Goal: Information Seeking & Learning: Learn about a topic

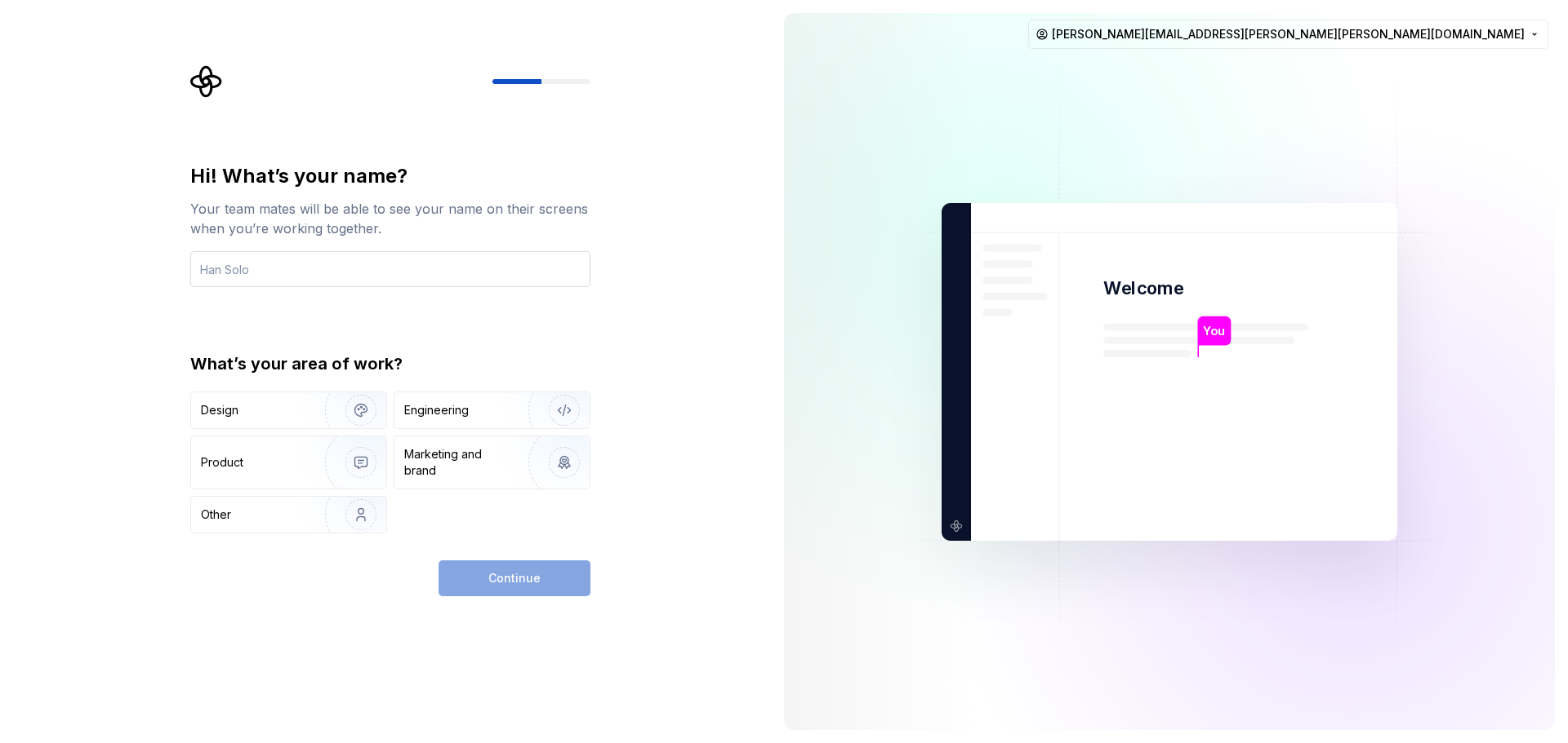
click at [374, 259] on input "text" at bounding box center [390, 269] width 401 height 36
type input "Carl Augsburger"
click at [280, 468] on div "Product" at bounding box center [255, 462] width 108 height 16
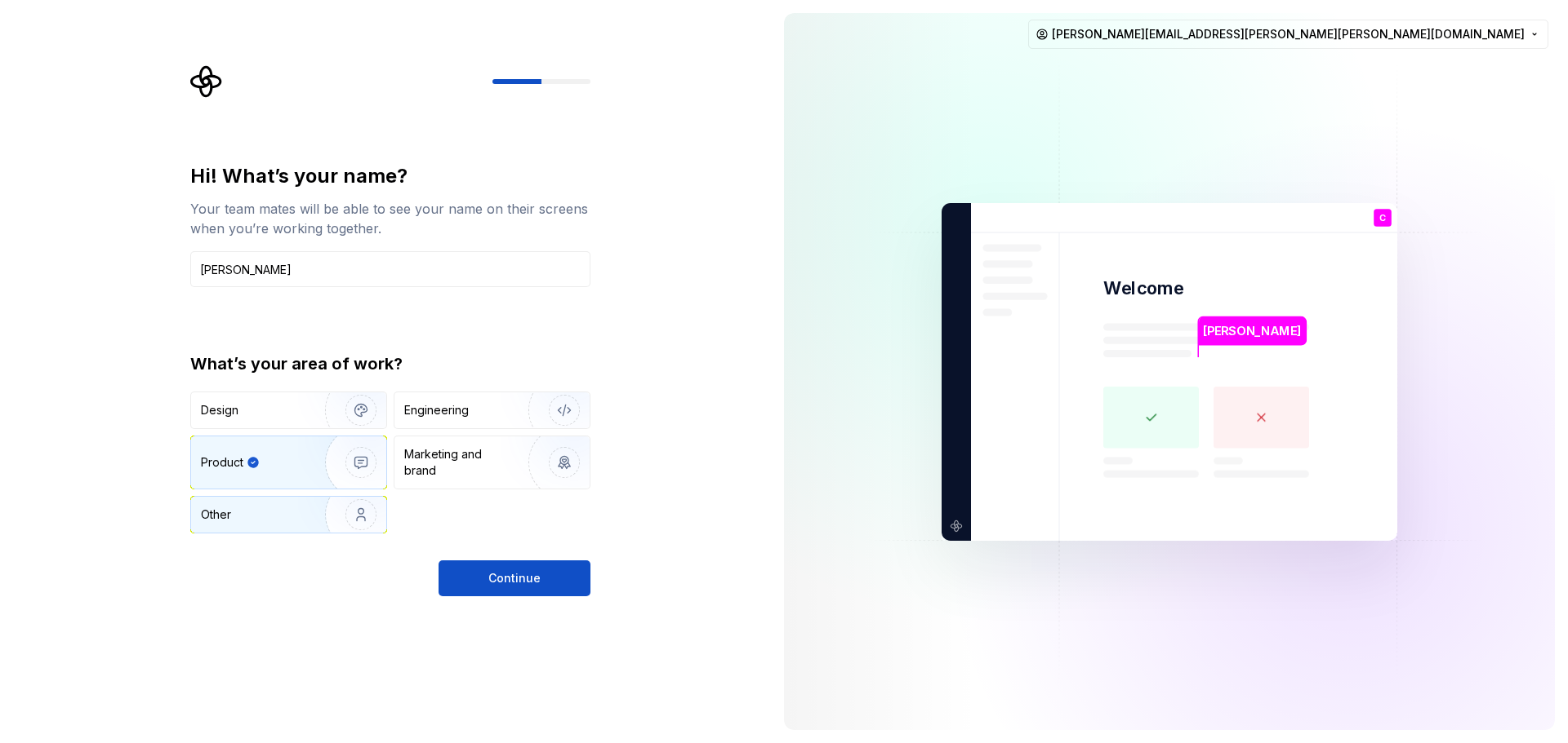
click at [306, 509] on img "button" at bounding box center [350, 515] width 105 height 110
click at [316, 465] on img "button" at bounding box center [350, 463] width 105 height 110
click at [493, 570] on span "Continue" at bounding box center [514, 578] width 52 height 16
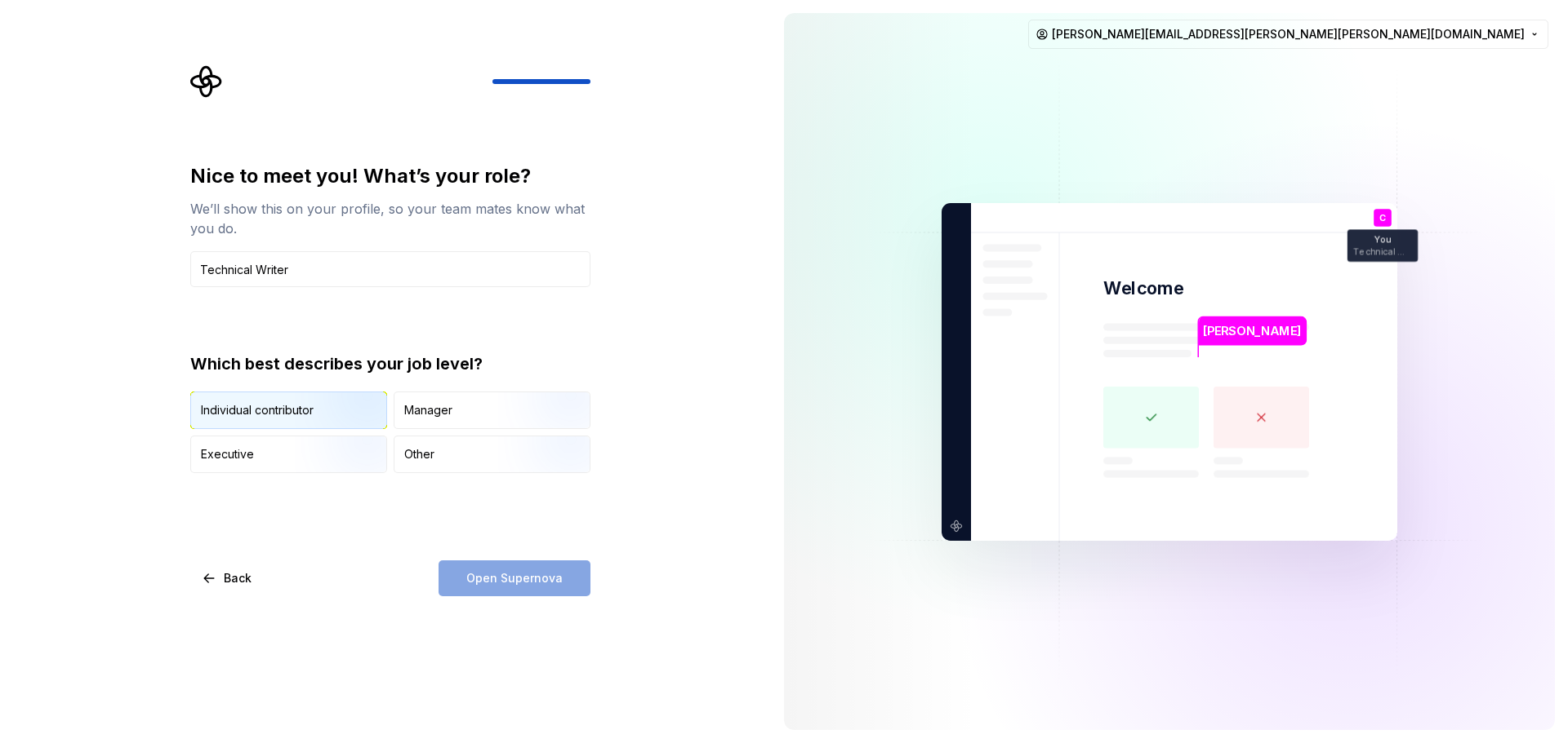
type input "Technical Writer"
click at [261, 403] on div "Individual contributor" at bounding box center [257, 410] width 112 height 16
click at [544, 583] on span "Open Supernova" at bounding box center [515, 578] width 96 height 16
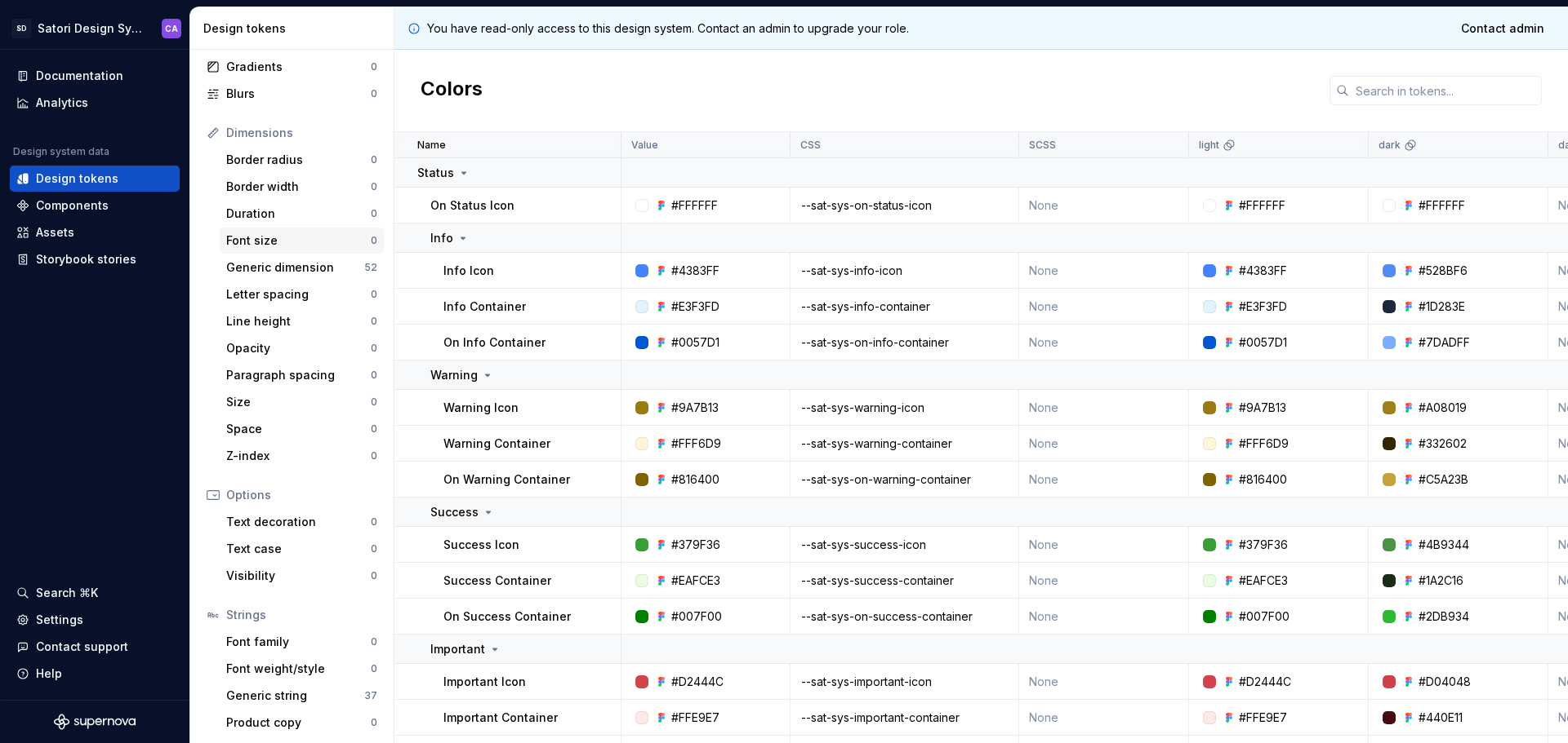
scroll to position [150, 0]
click at [82, 21] on html "SD Satori Design System CA Documentation Analytics Design system data Design to…" at bounding box center [784, 371] width 1568 height 743
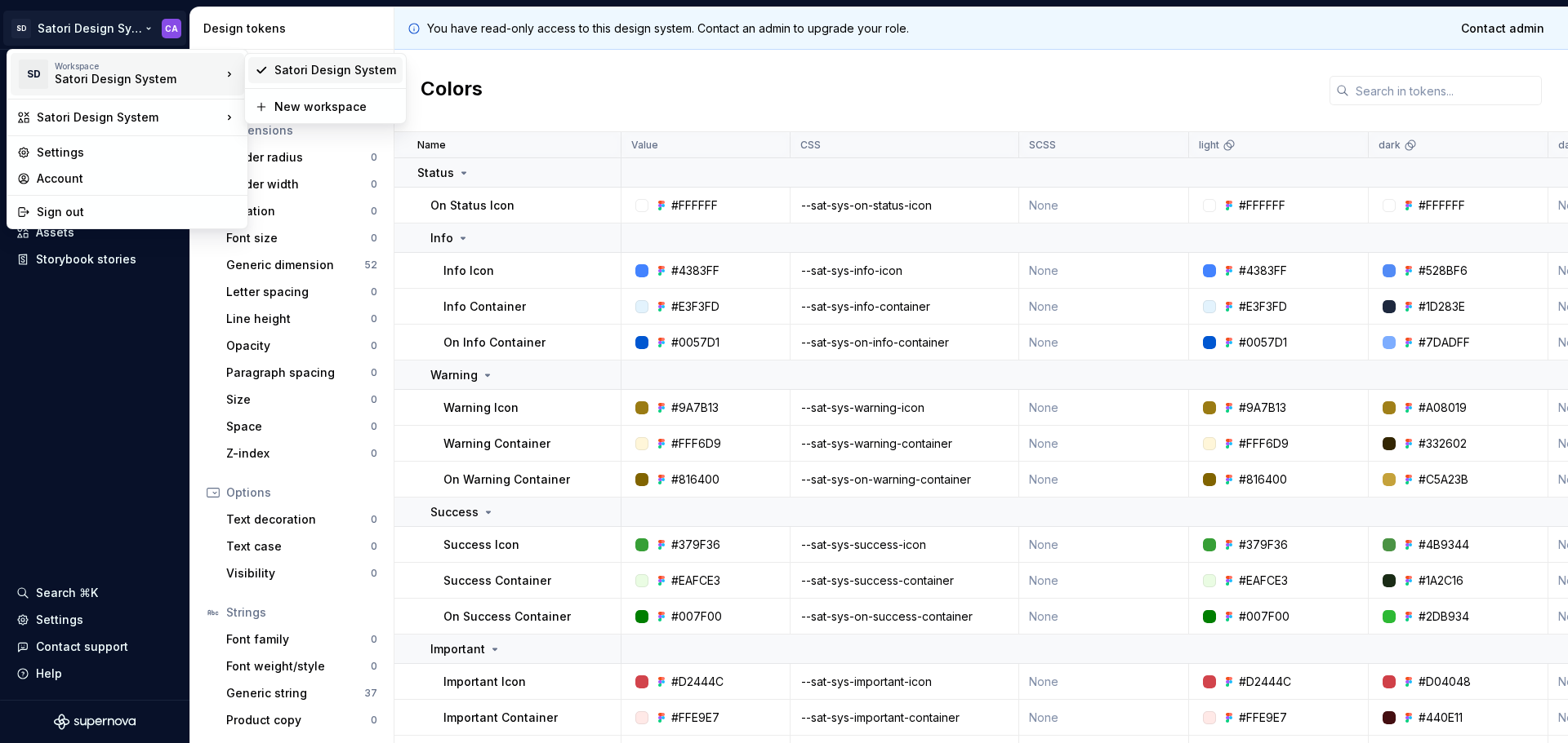
click at [317, 75] on div "Satori Design System" at bounding box center [334, 70] width 122 height 16
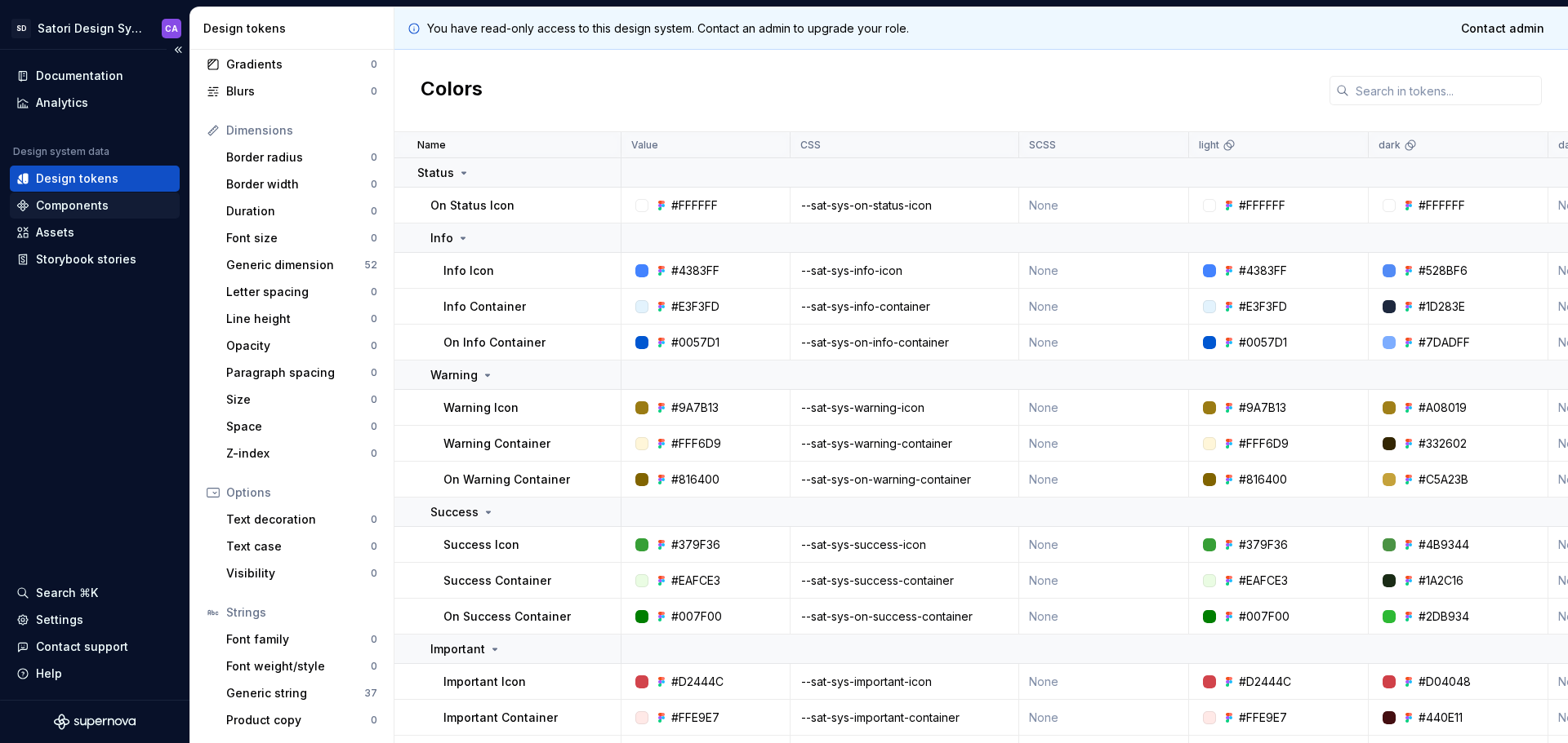
click at [81, 204] on div "Components" at bounding box center [72, 205] width 73 height 16
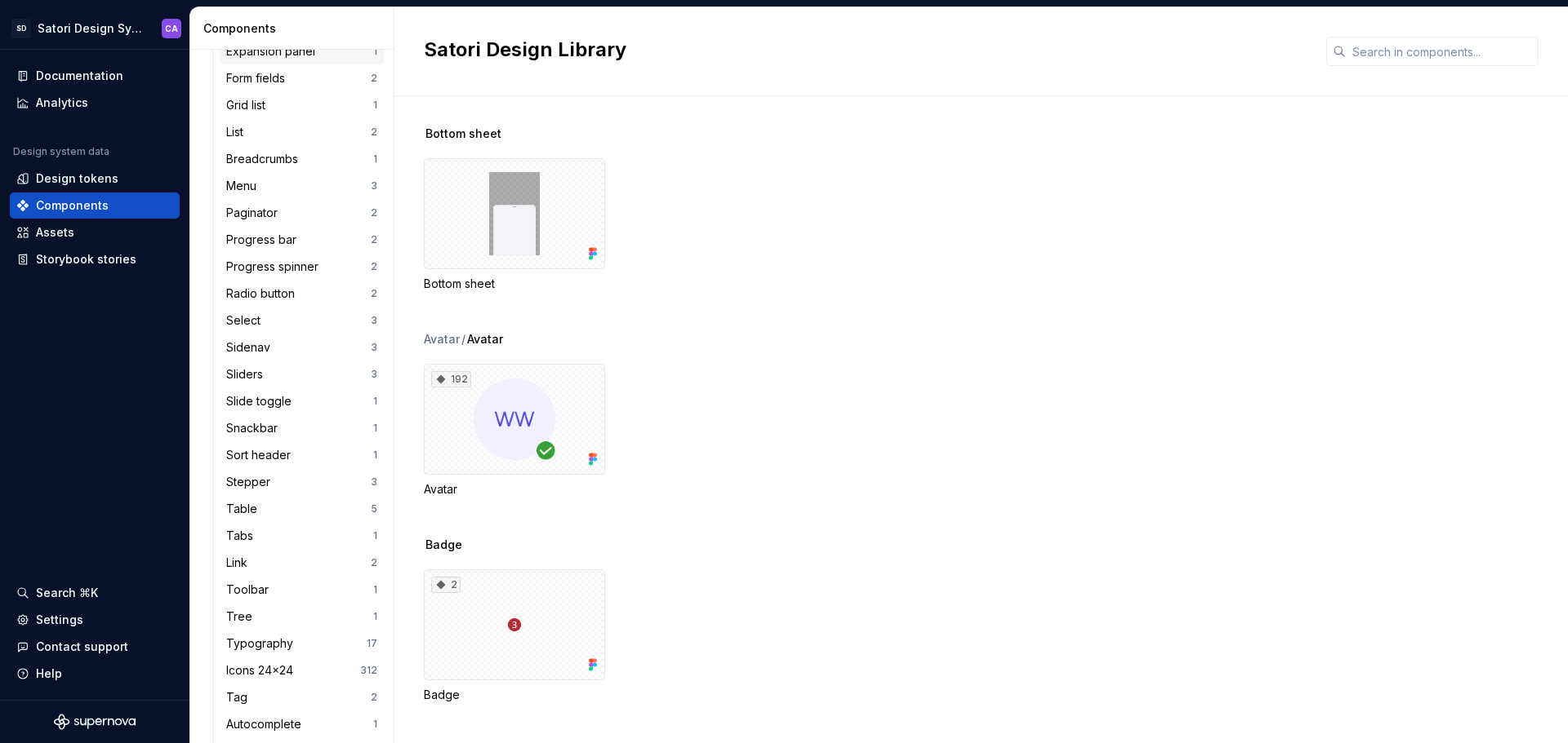
scroll to position [635, 0]
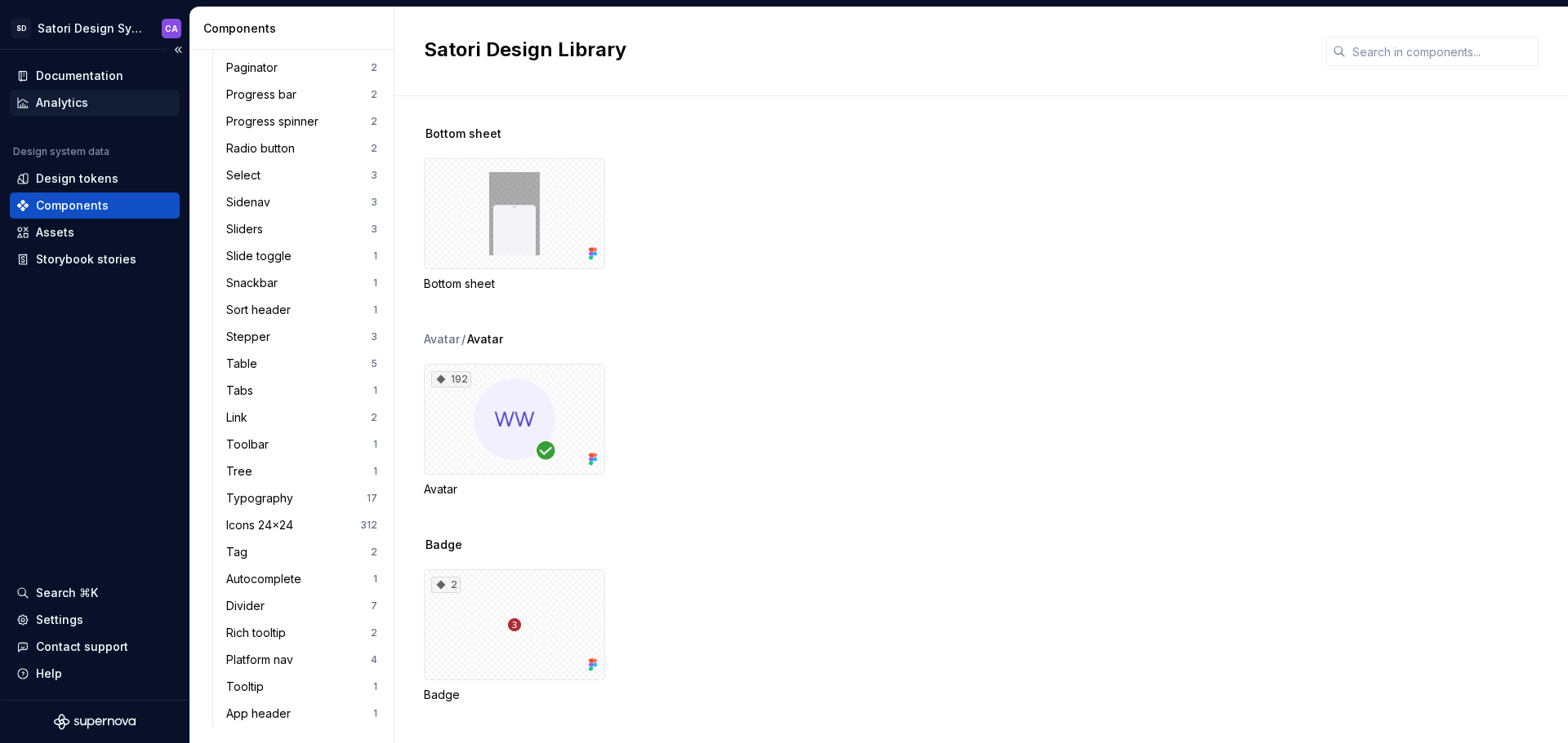
click at [70, 98] on div "Analytics" at bounding box center [61, 102] width 52 height 16
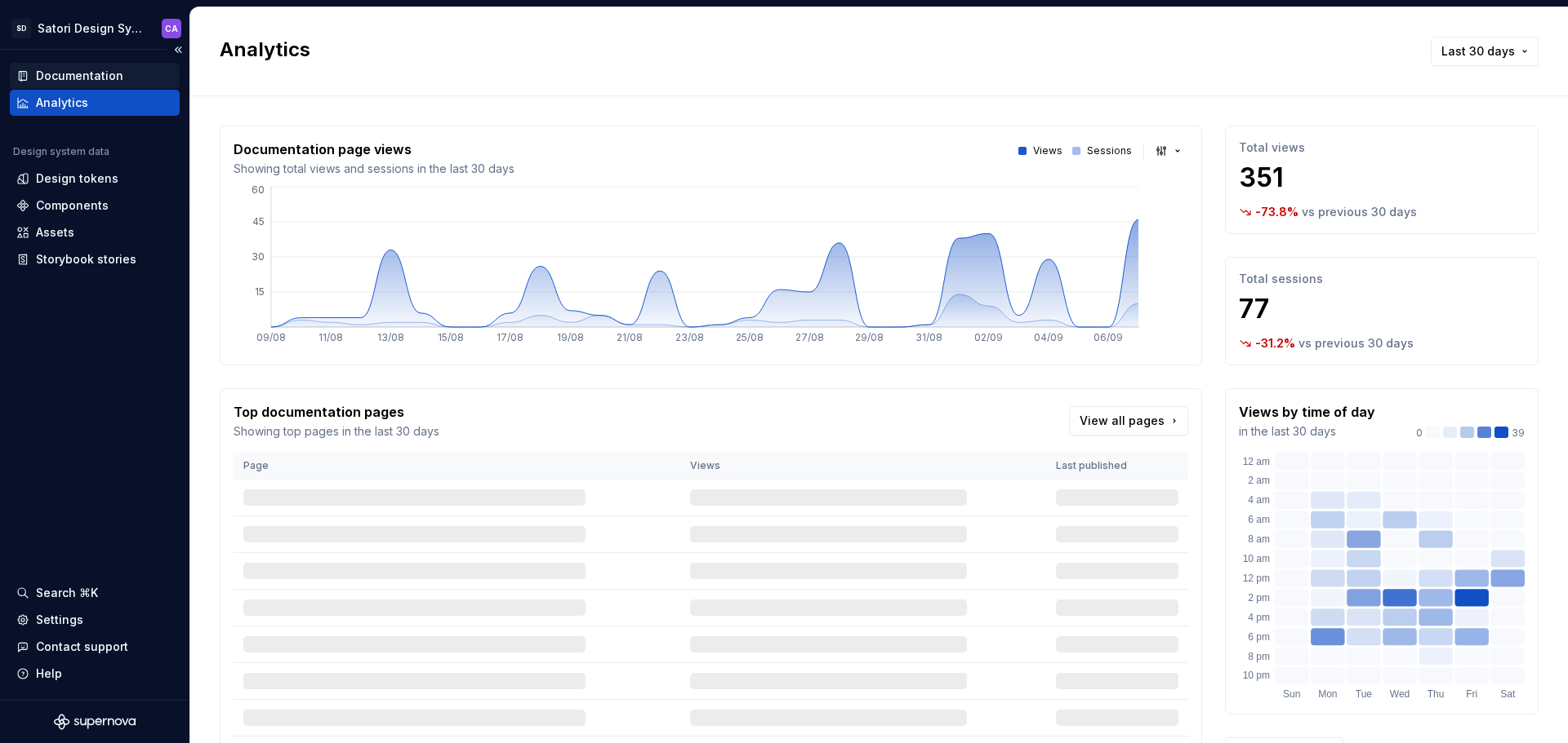
click at [81, 77] on div "Documentation" at bounding box center [79, 76] width 87 height 16
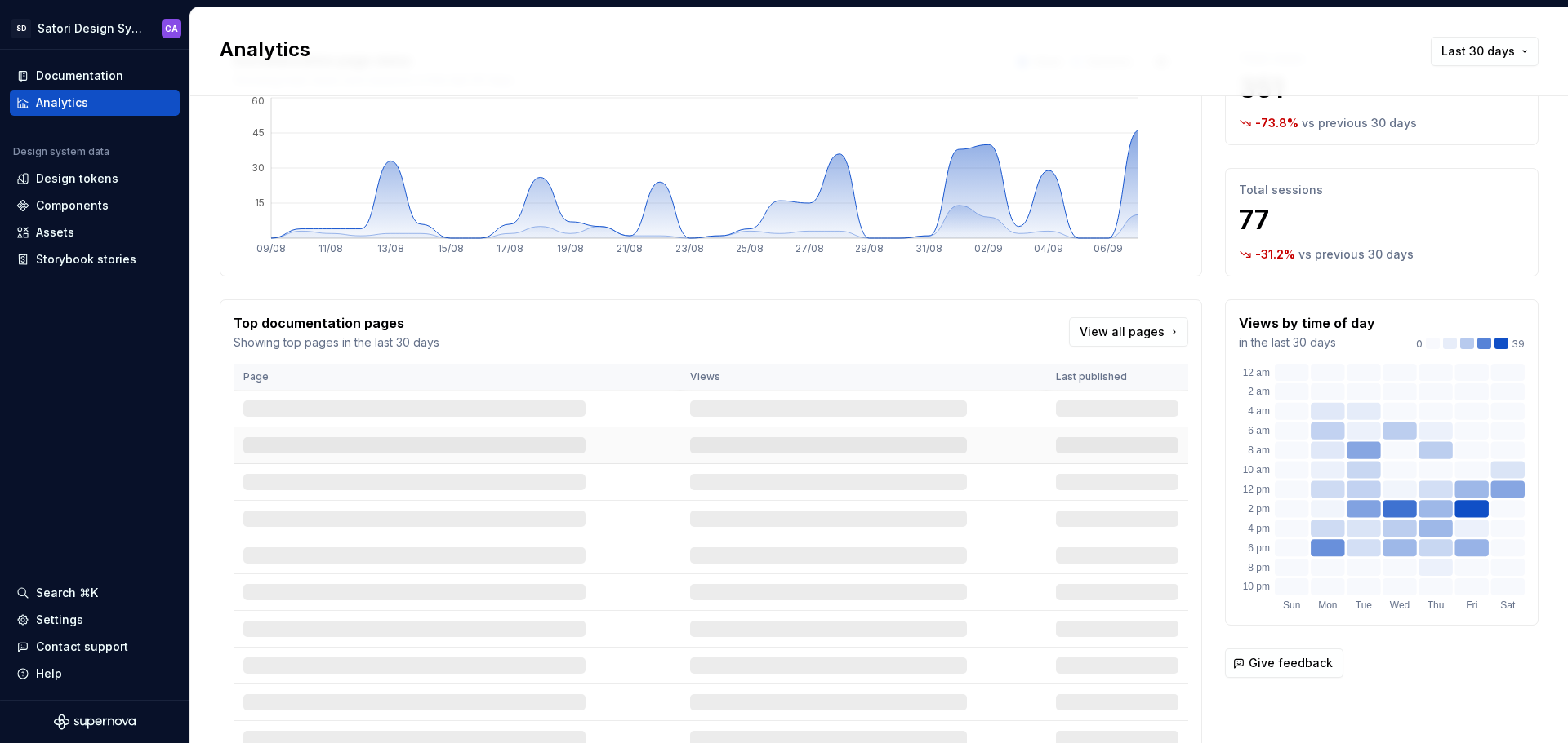
scroll to position [178, 0]
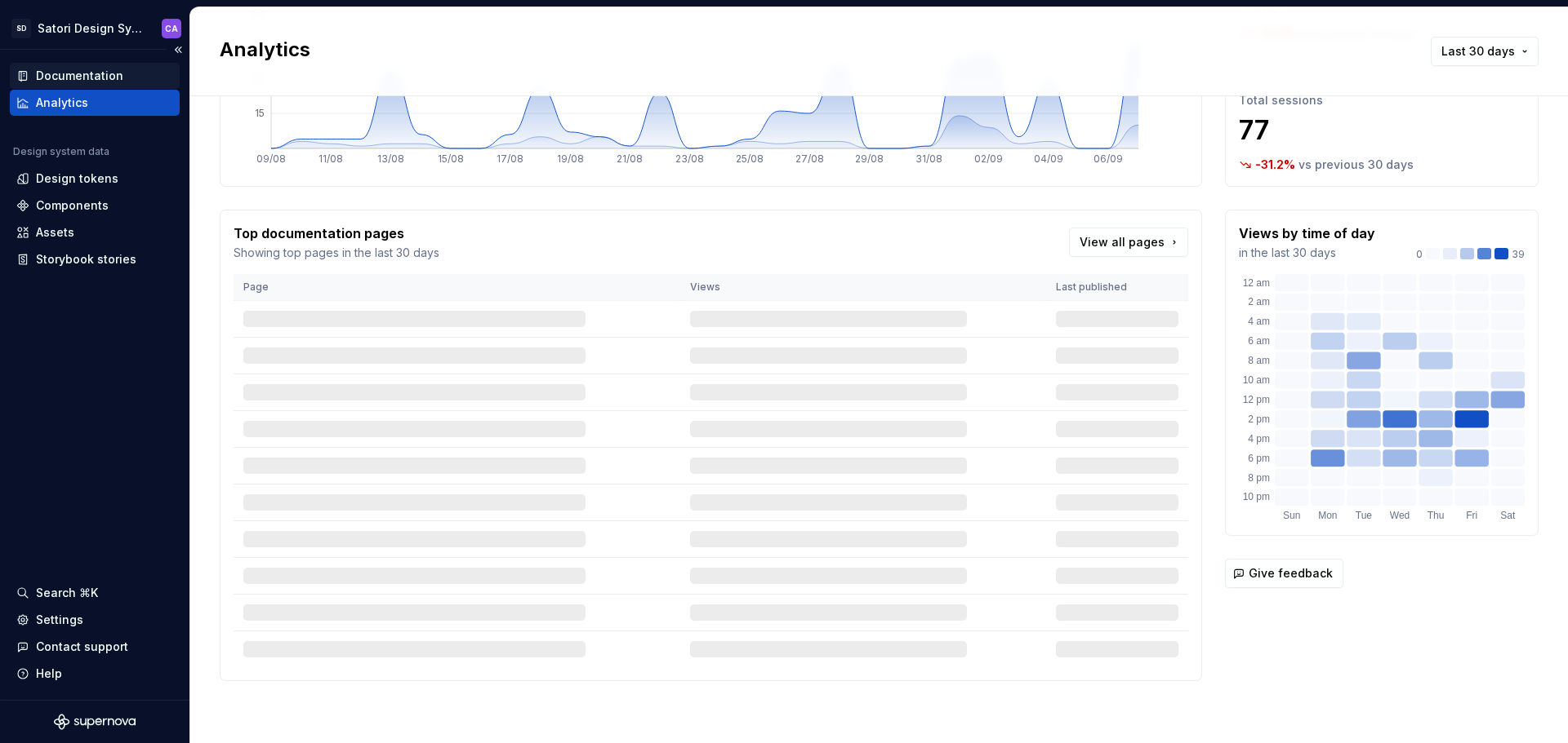
click at [88, 75] on div "Documentation" at bounding box center [79, 76] width 87 height 16
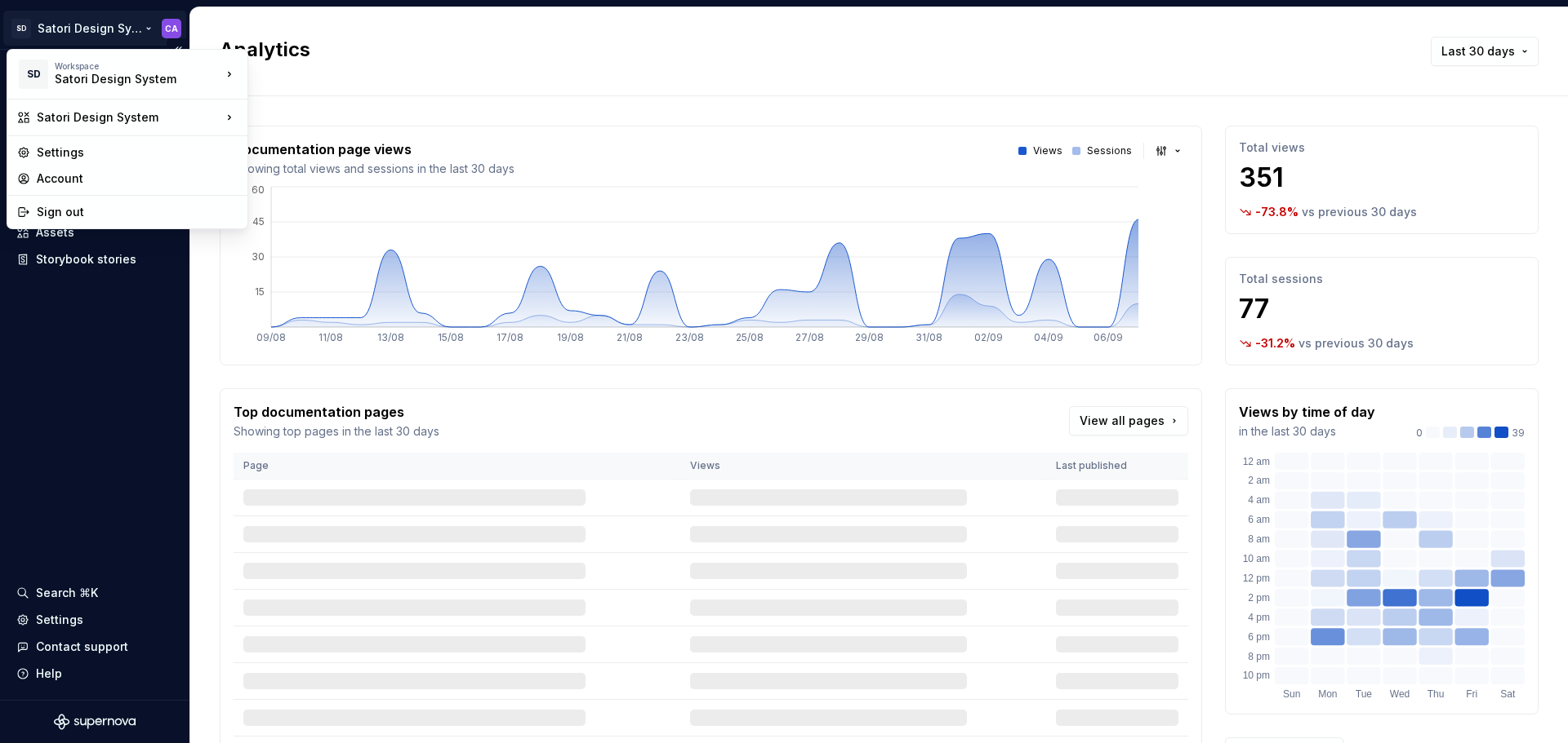
click at [65, 28] on html "SD Satori Design System CA Documentation Analytics Design system data Design to…" at bounding box center [784, 371] width 1568 height 743
click at [147, 74] on div "Satori Design System" at bounding box center [124, 78] width 139 height 16
click at [144, 116] on div "Satori Design System" at bounding box center [128, 117] width 184 height 16
click at [310, 117] on div "Satori Design System" at bounding box center [334, 119] width 122 height 16
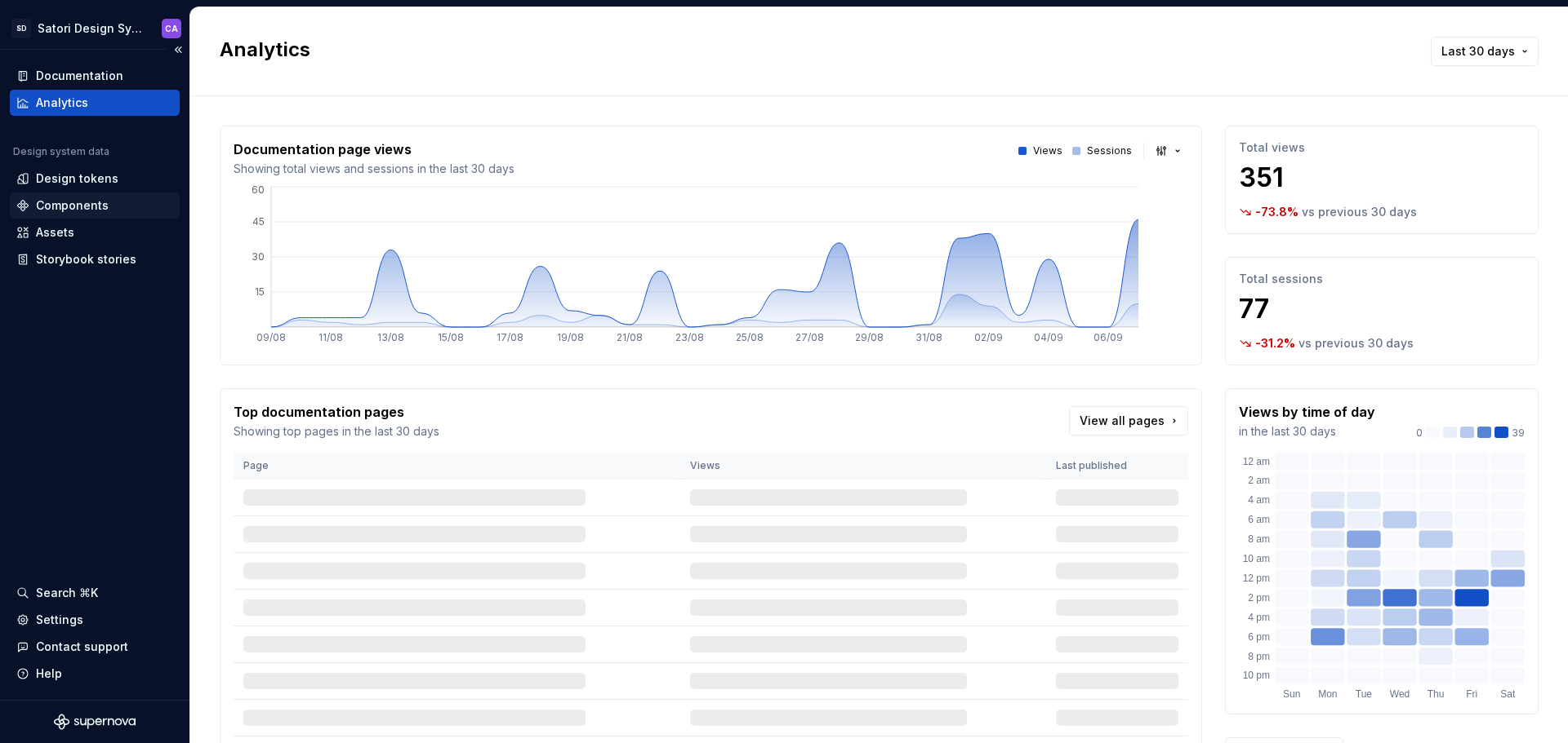
click at [98, 209] on div "Components" at bounding box center [72, 205] width 73 height 16
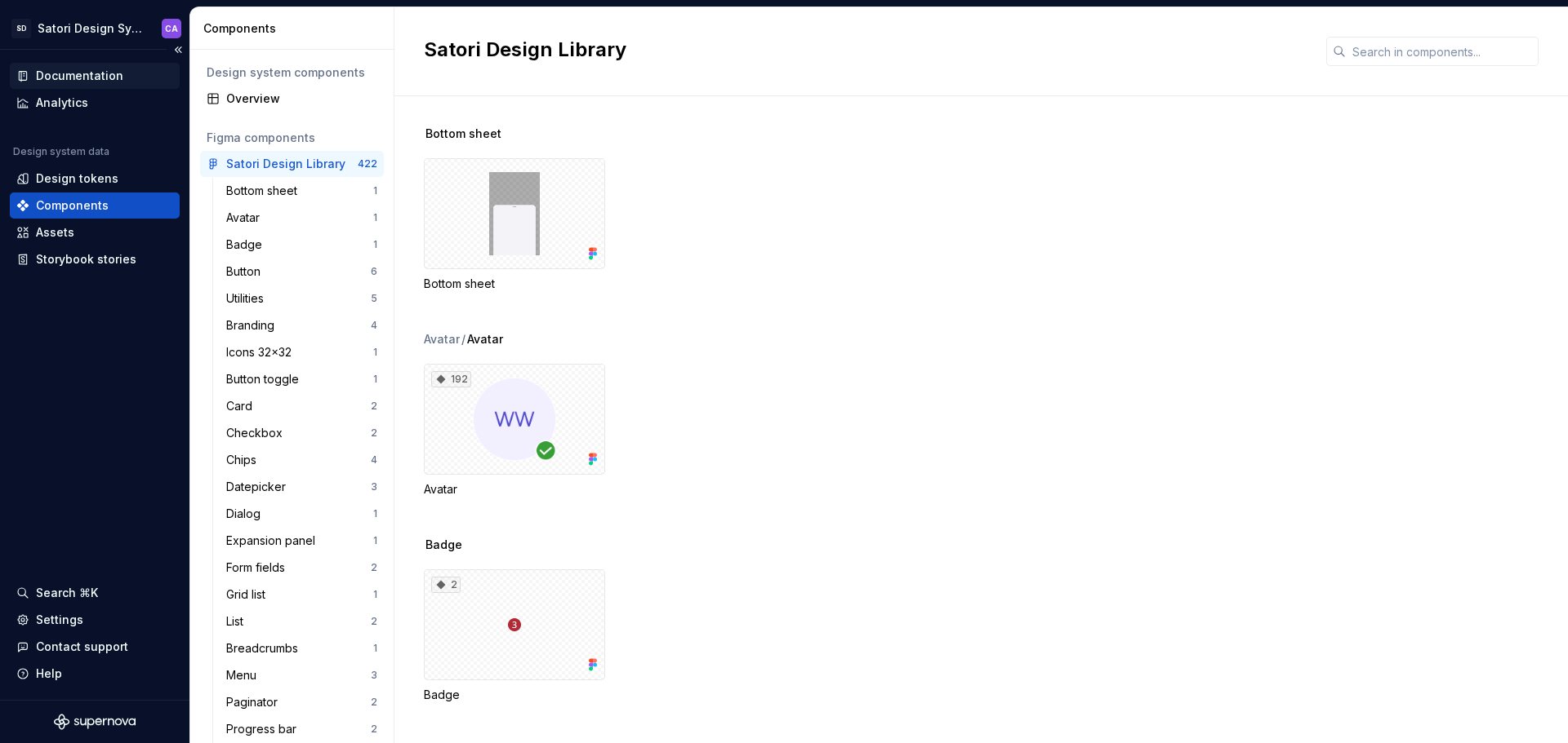
click at [65, 80] on div "Documentation" at bounding box center [79, 76] width 87 height 16
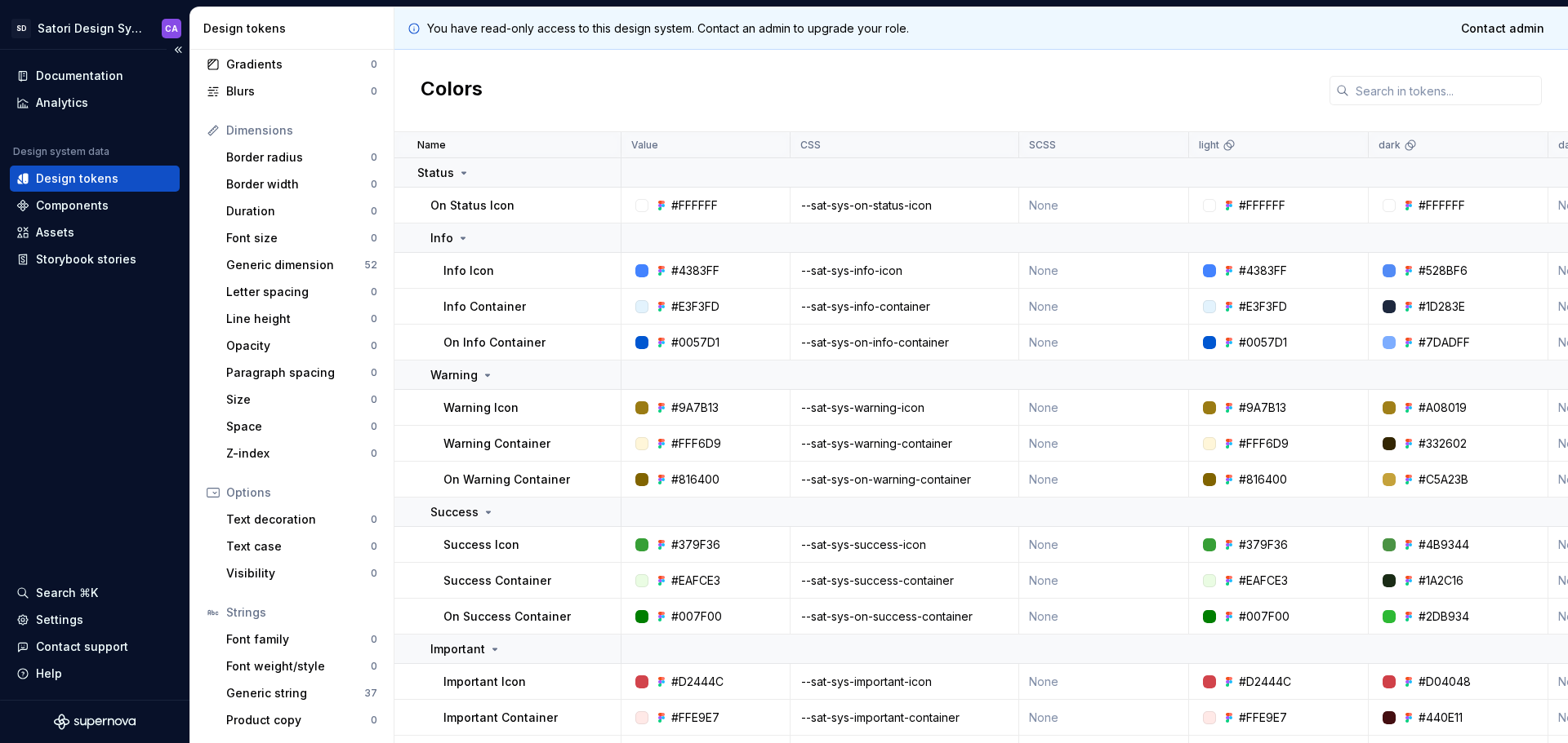
scroll to position [81, 0]
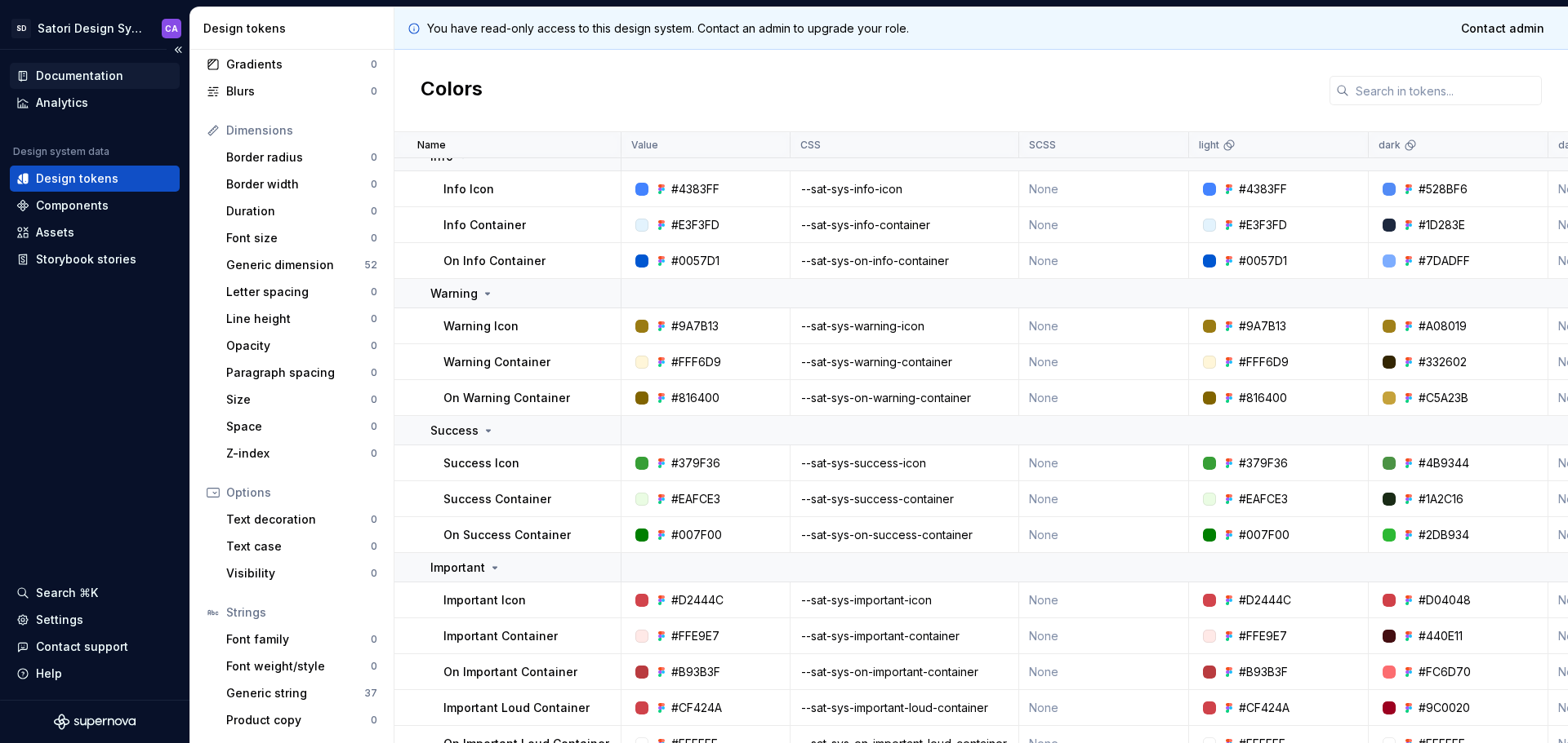
click at [95, 76] on div "Documentation" at bounding box center [79, 76] width 87 height 16
